Goal: Task Accomplishment & Management: Use online tool/utility

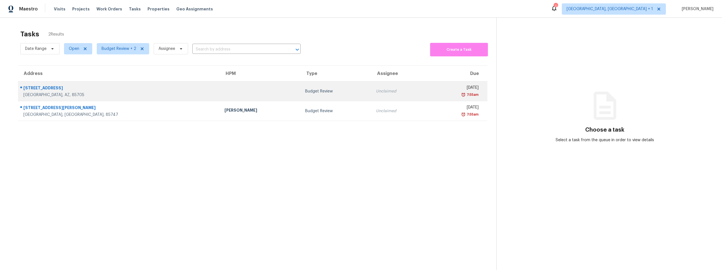
click at [39, 88] on div "102 W Delano St" at bounding box center [119, 88] width 192 height 7
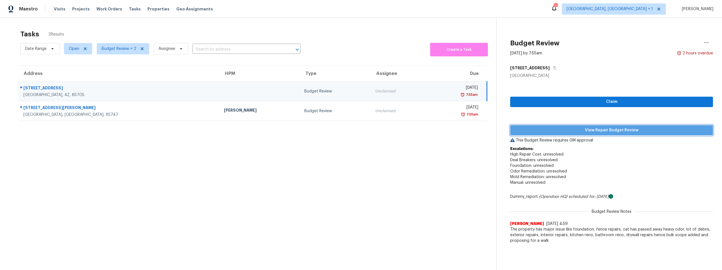
click at [574, 129] on span "View Repair Budget Review" at bounding box center [612, 130] width 194 height 7
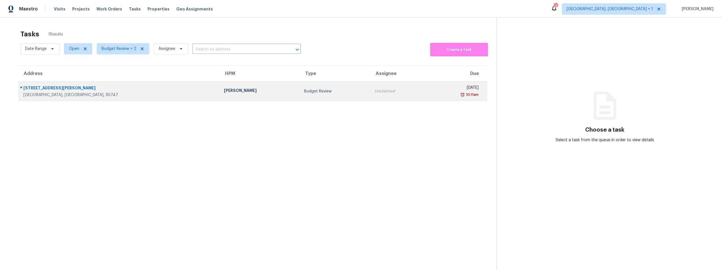
click at [76, 93] on div "Tucson, AZ, 85747" at bounding box center [118, 95] width 191 height 6
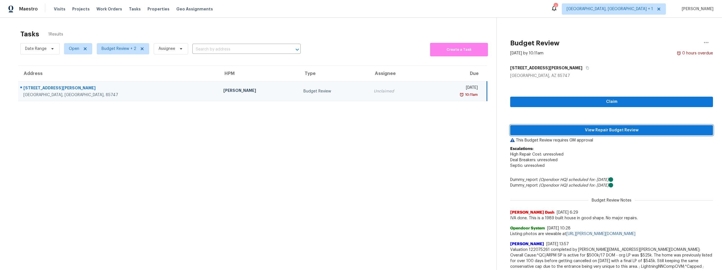
click at [558, 127] on span "View Repair Budget Review" at bounding box center [612, 130] width 194 height 7
